Goal: Information Seeking & Learning: Learn about a topic

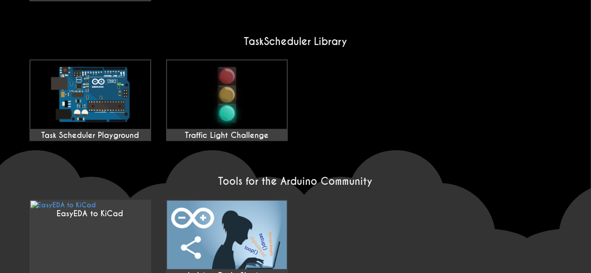
scroll to position [766, 0]
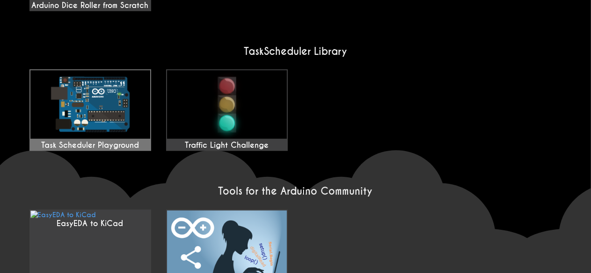
click at [95, 97] on img at bounding box center [90, 104] width 120 height 68
click at [81, 127] on img at bounding box center [90, 104] width 120 height 68
